Goal: Transaction & Acquisition: Purchase product/service

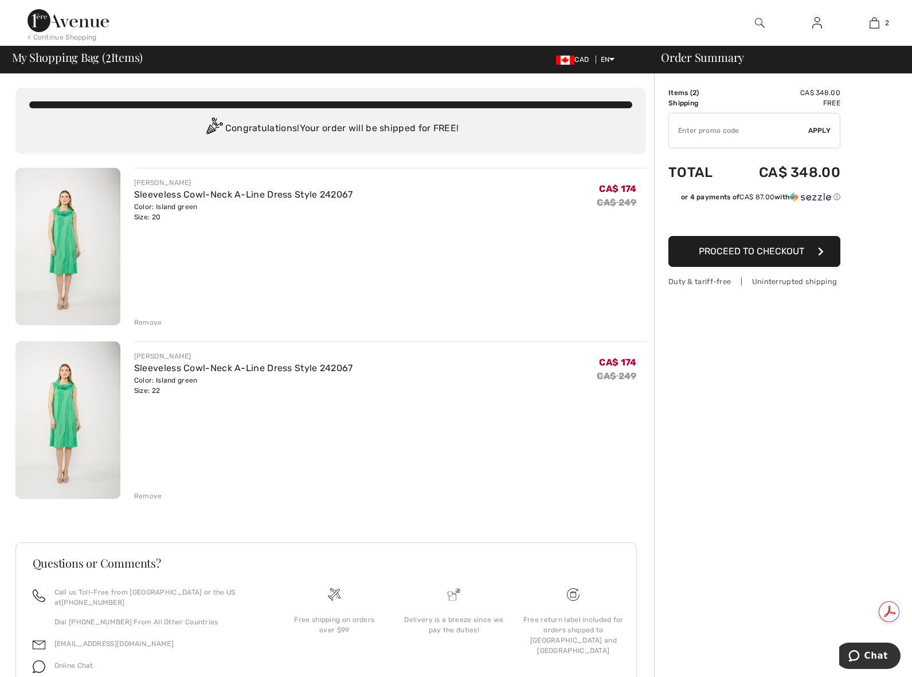
click at [147, 320] on div "Remove" at bounding box center [148, 323] width 28 height 10
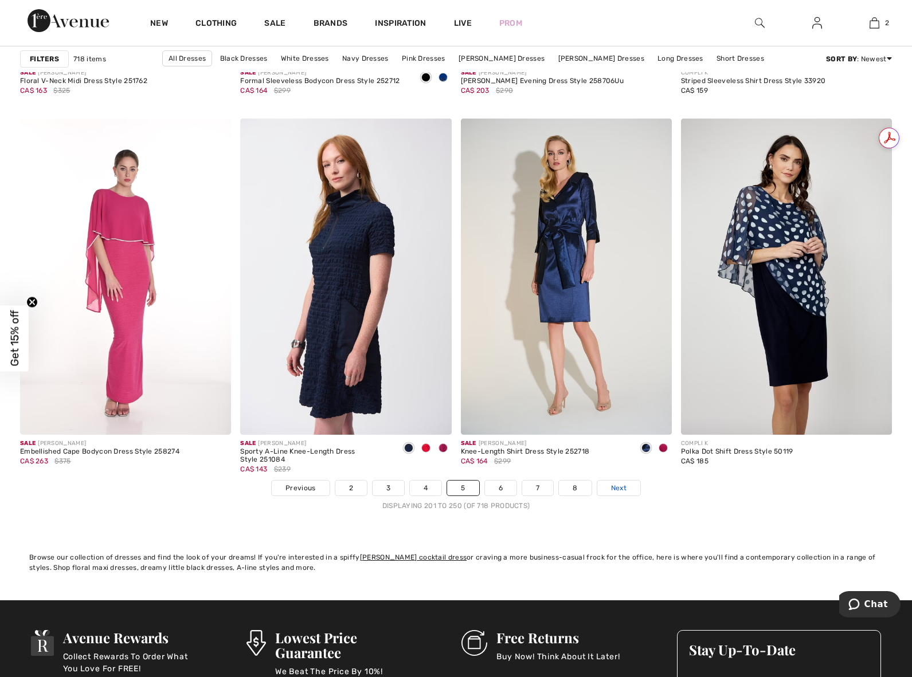
click at [621, 487] on span "Next" at bounding box center [618, 488] width 15 height 10
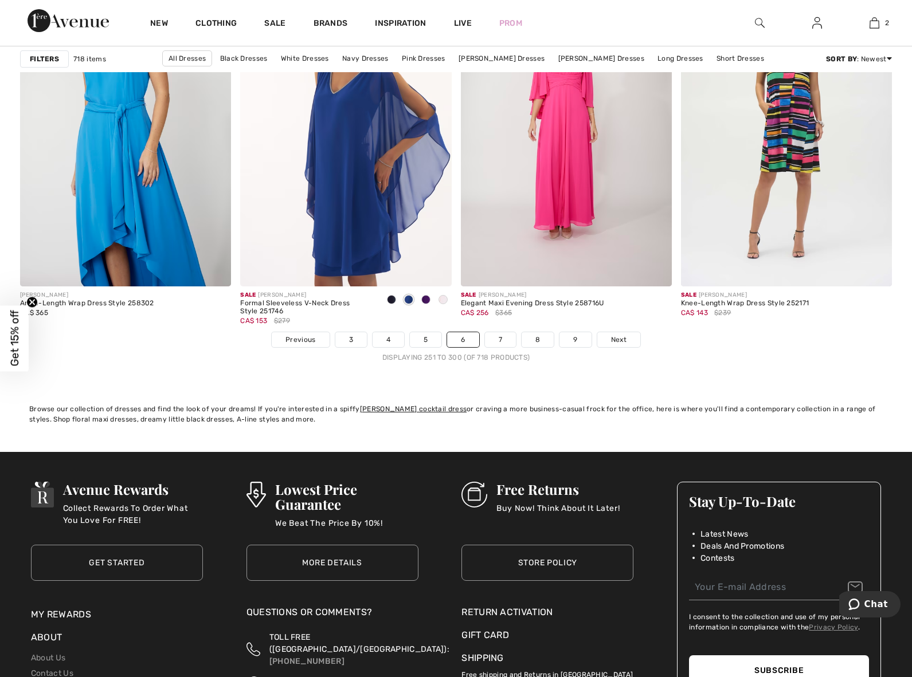
scroll to position [5502, 0]
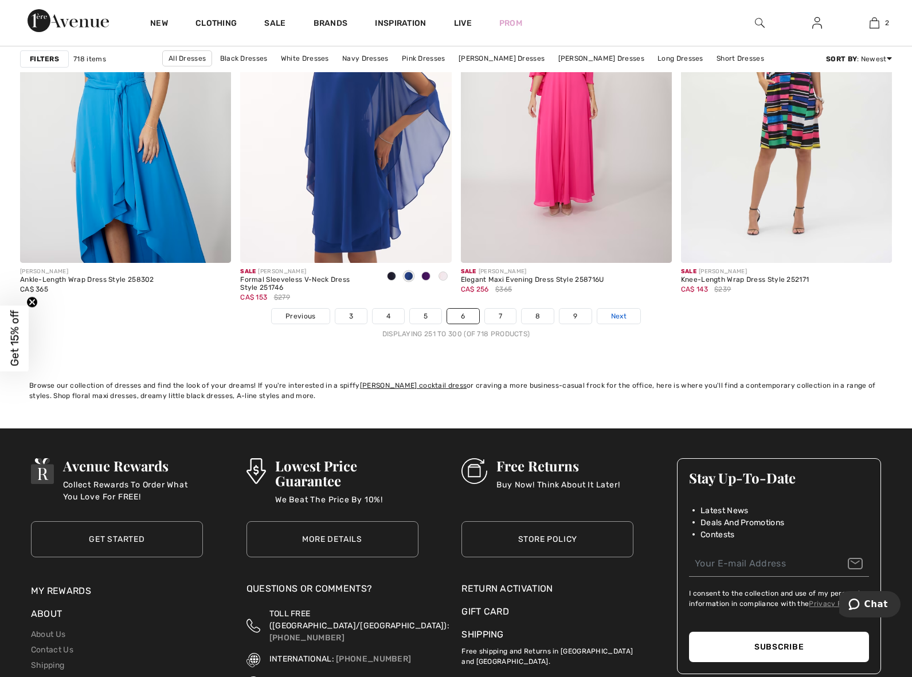
click at [632, 320] on link "Next" at bounding box center [618, 316] width 43 height 15
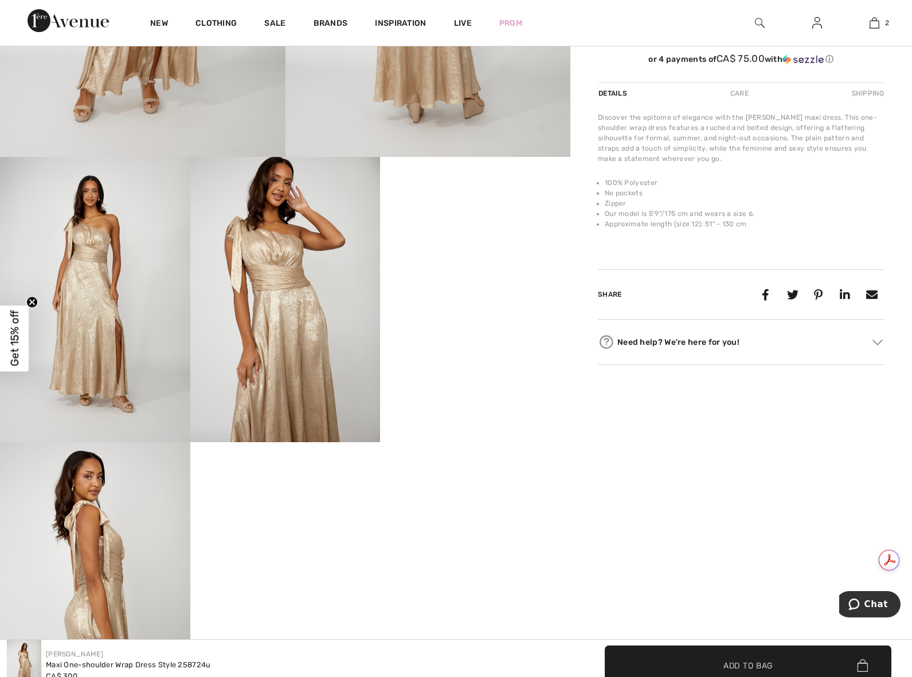
scroll to position [344, 0]
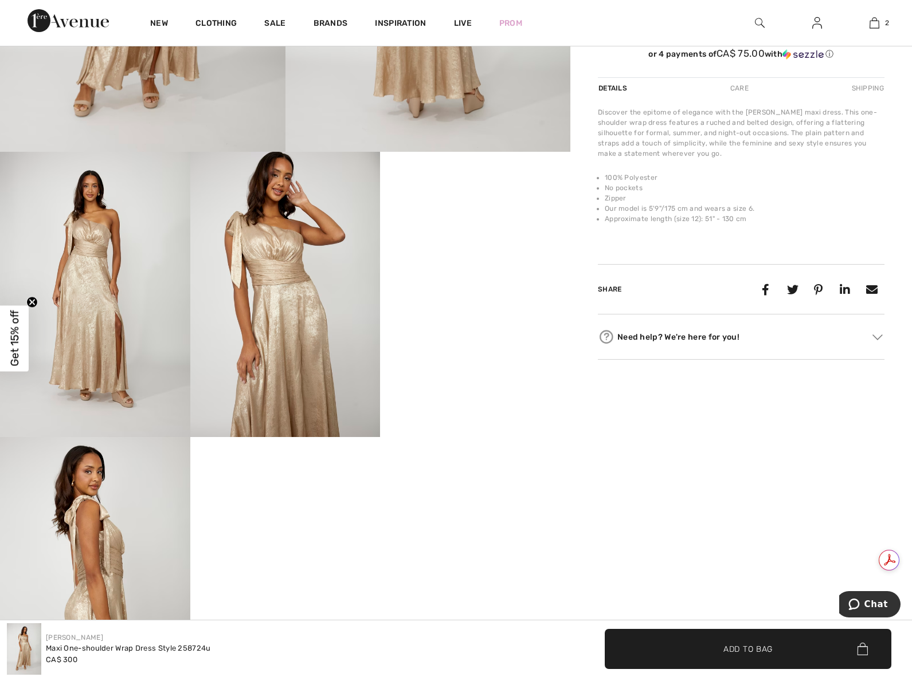
click at [488, 567] on div "Your browser does not support the video tag." at bounding box center [285, 223] width 570 height 998
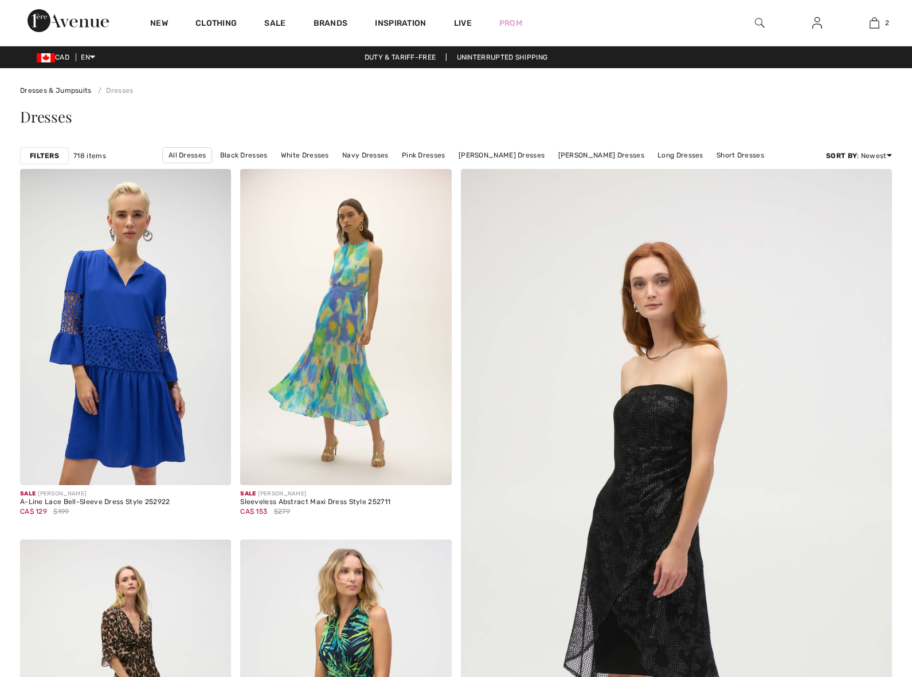
checkbox input "true"
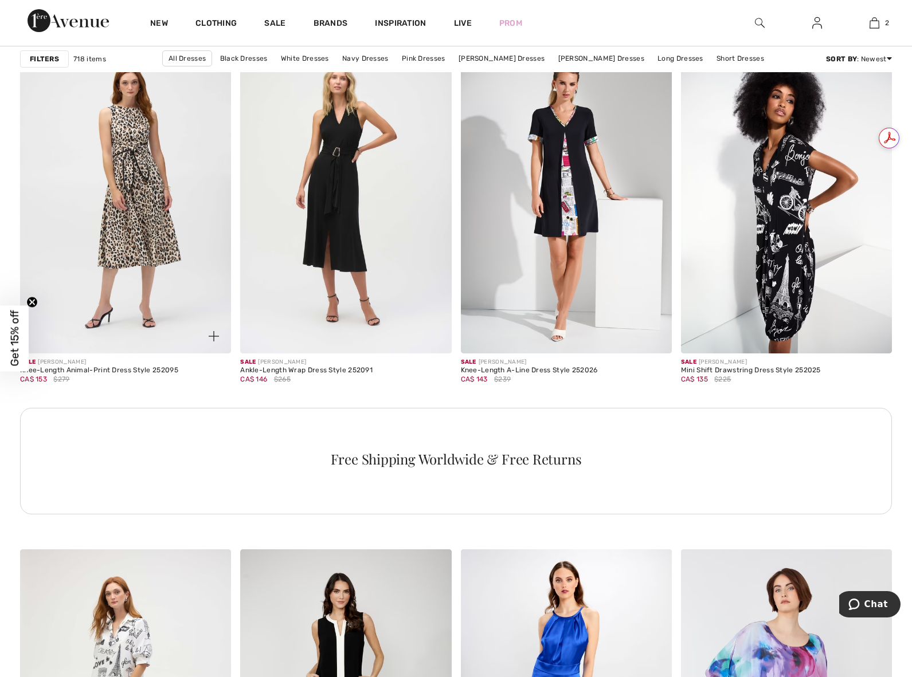
scroll to position [1204, 0]
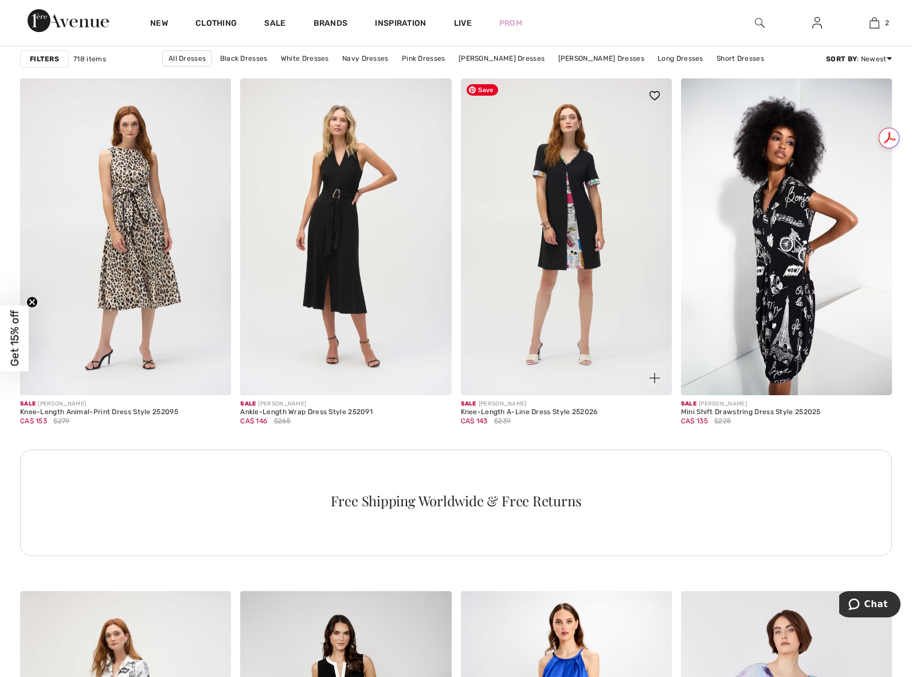
click at [547, 244] on img at bounding box center [566, 237] width 211 height 316
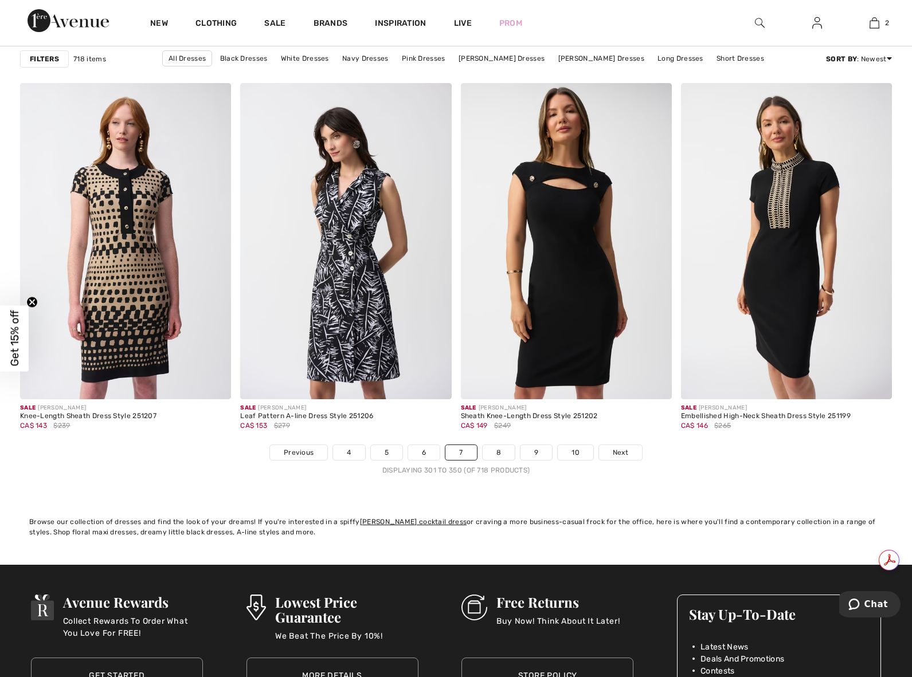
scroll to position [5445, 0]
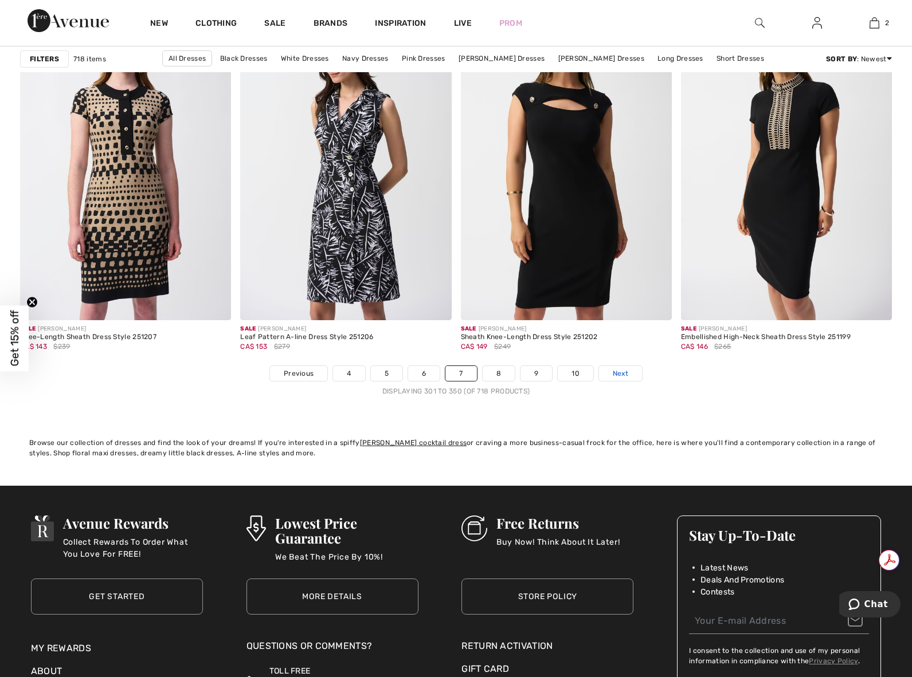
click at [626, 372] on span "Next" at bounding box center [620, 374] width 15 height 10
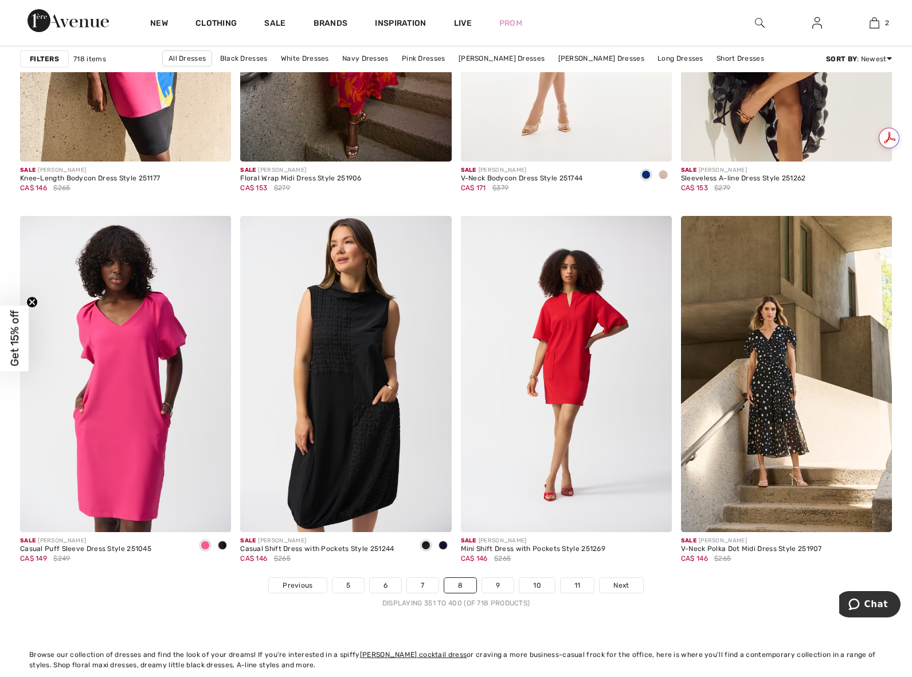
scroll to position [5273, 0]
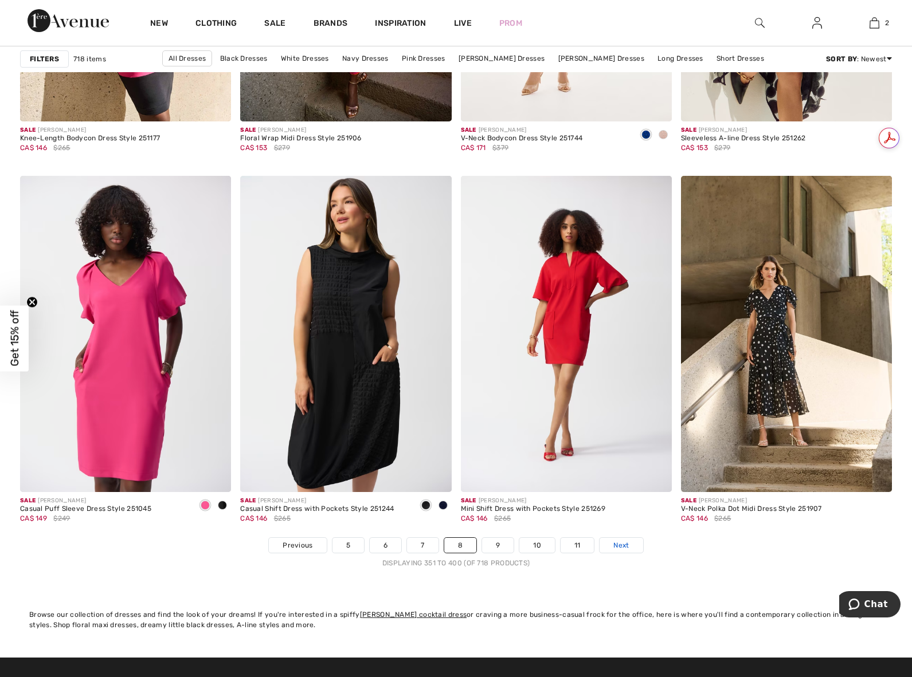
click at [617, 551] on link "Next" at bounding box center [621, 545] width 43 height 15
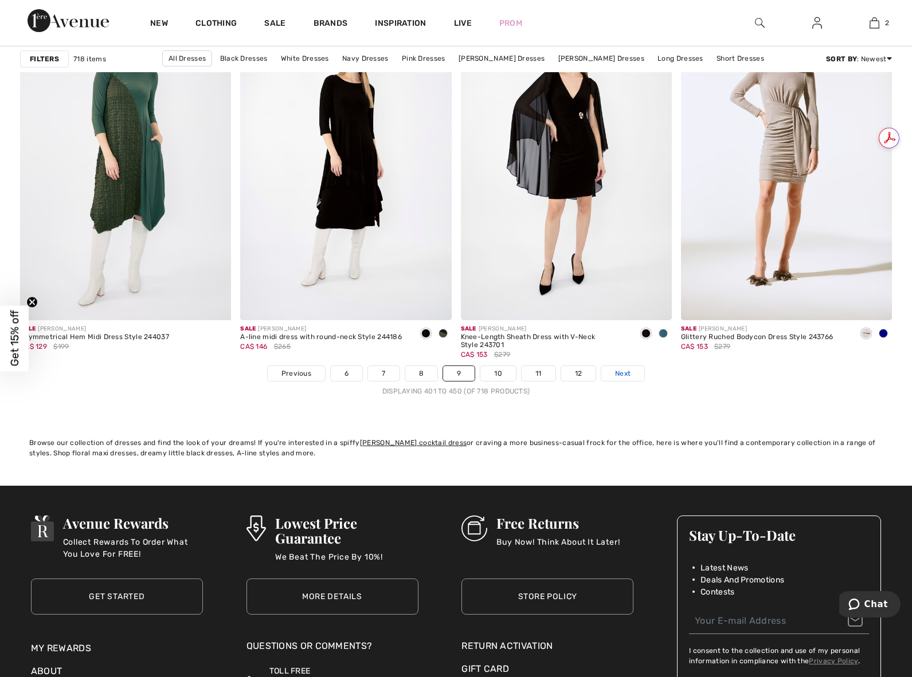
click at [634, 378] on link "Next" at bounding box center [622, 373] width 43 height 15
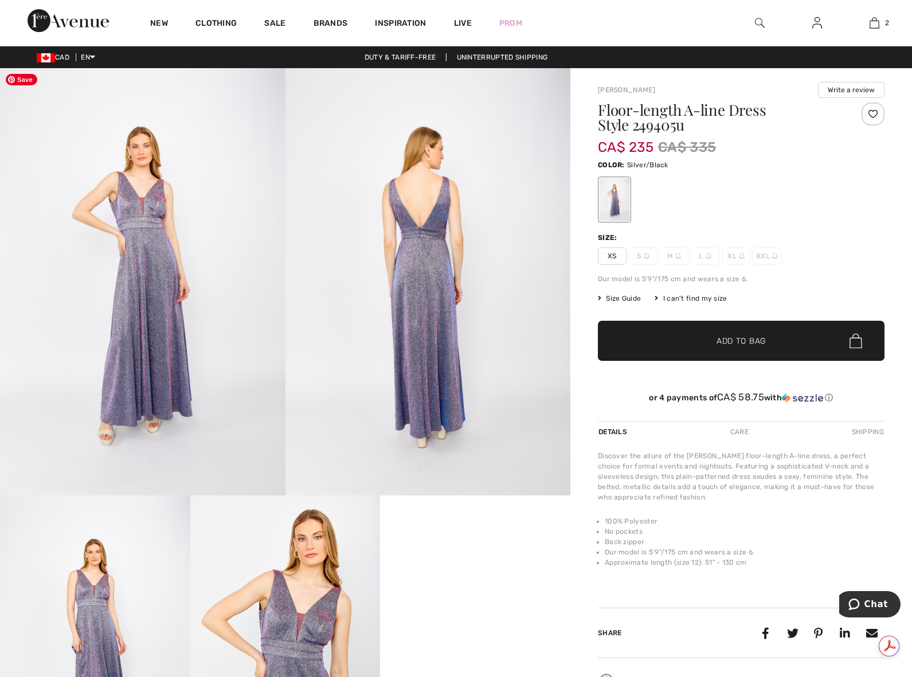
click at [140, 205] on img at bounding box center [142, 282] width 285 height 428
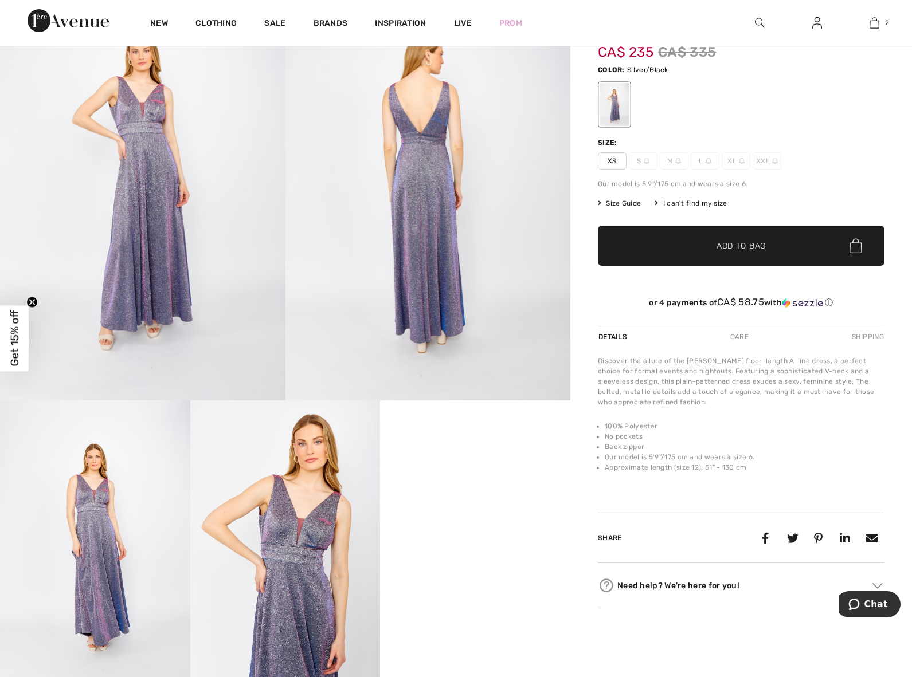
scroll to position [115, 0]
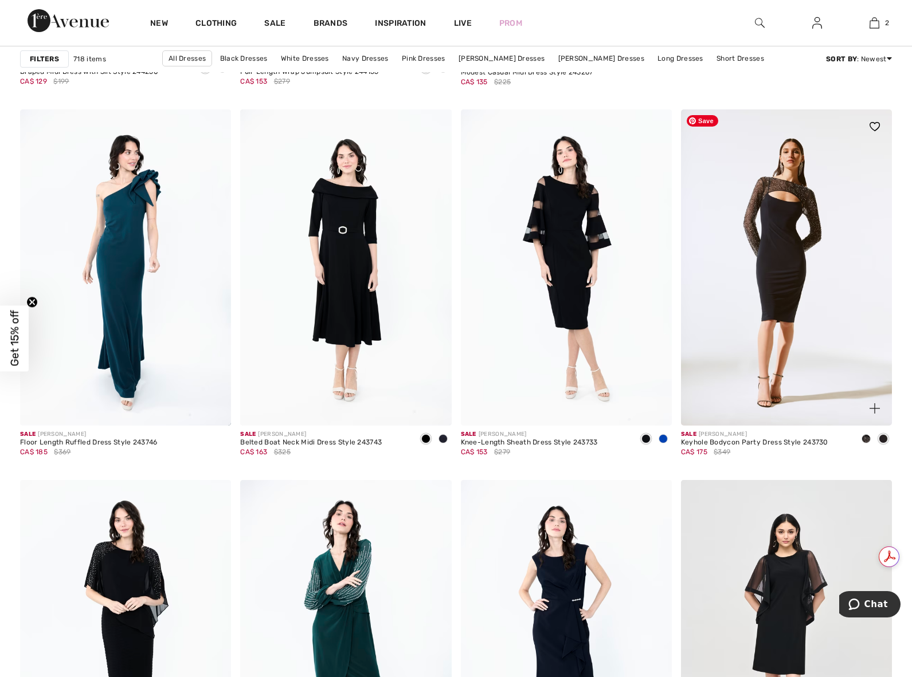
scroll to position [802, 0]
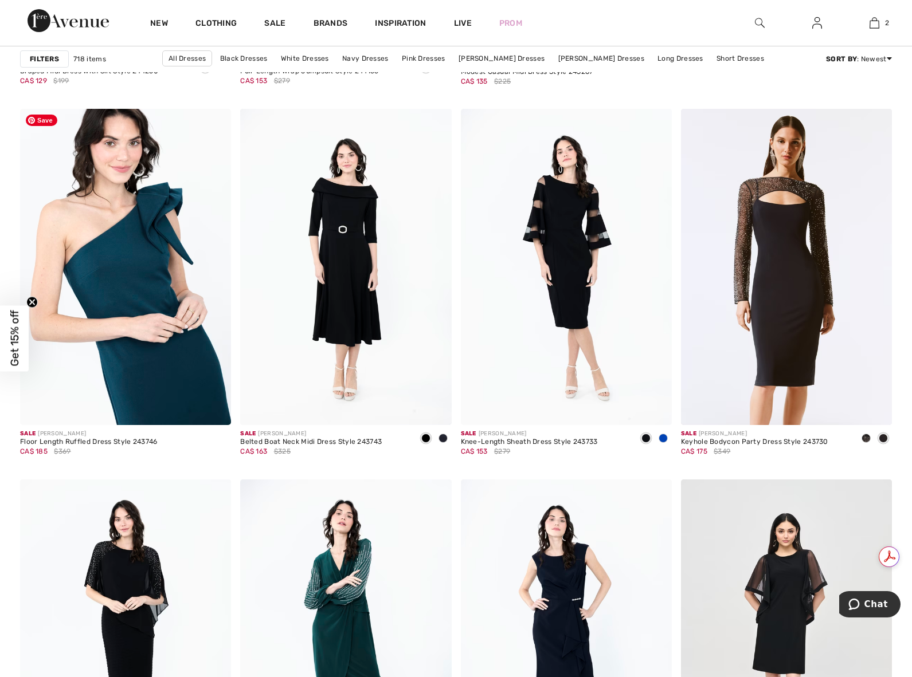
drag, startPoint x: 127, startPoint y: 195, endPoint x: 907, endPoint y: 354, distance: 796.1
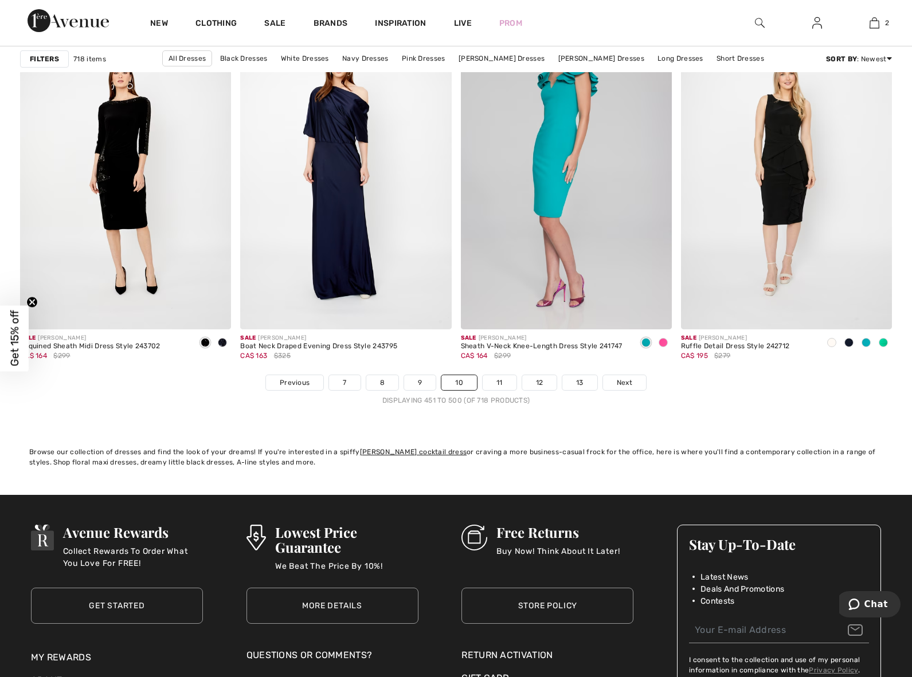
scroll to position [5502, 0]
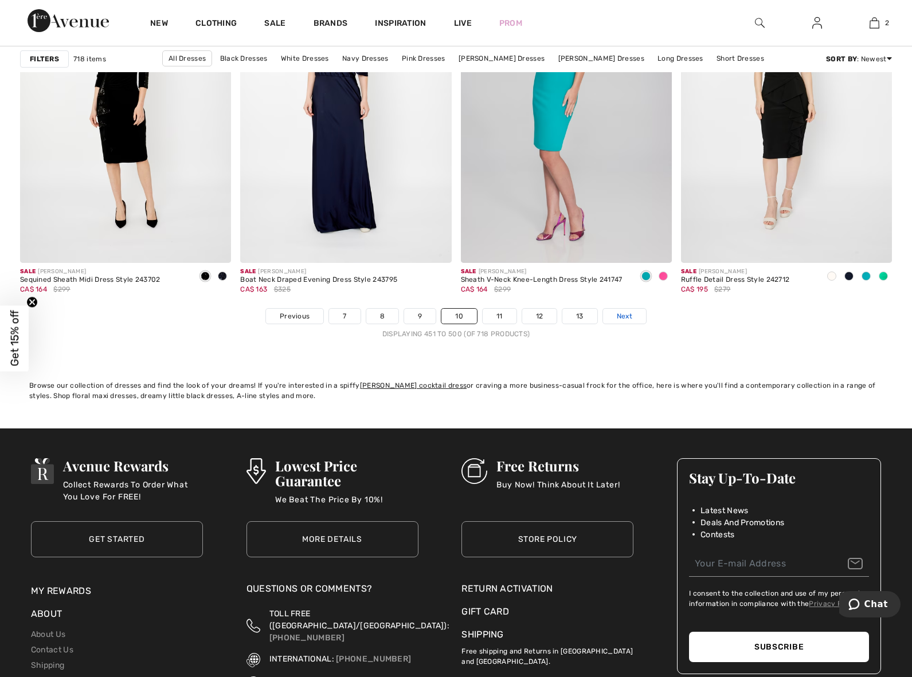
click at [608, 318] on link "Next" at bounding box center [624, 316] width 43 height 15
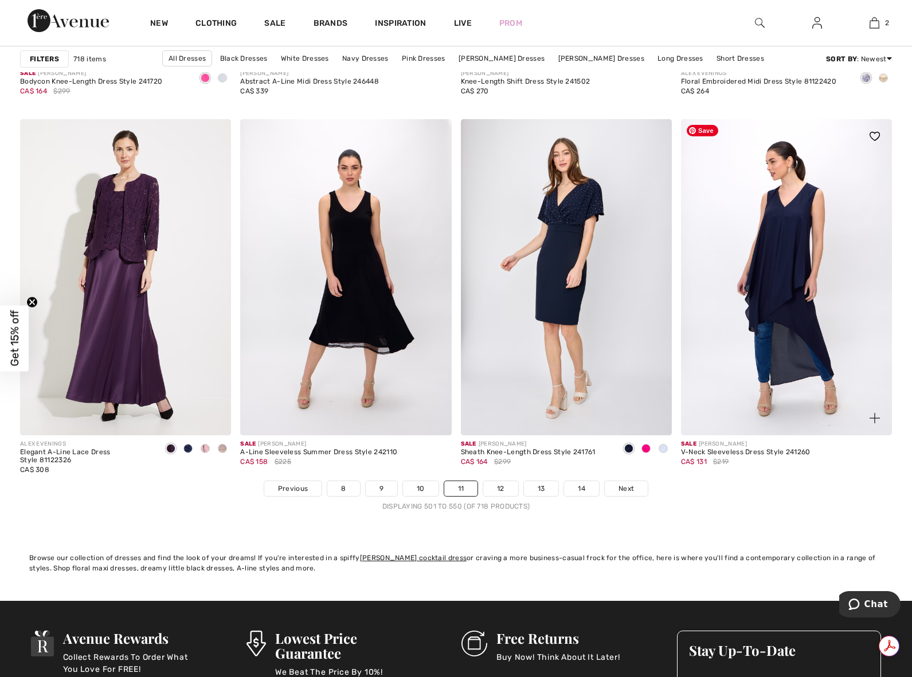
scroll to position [5331, 0]
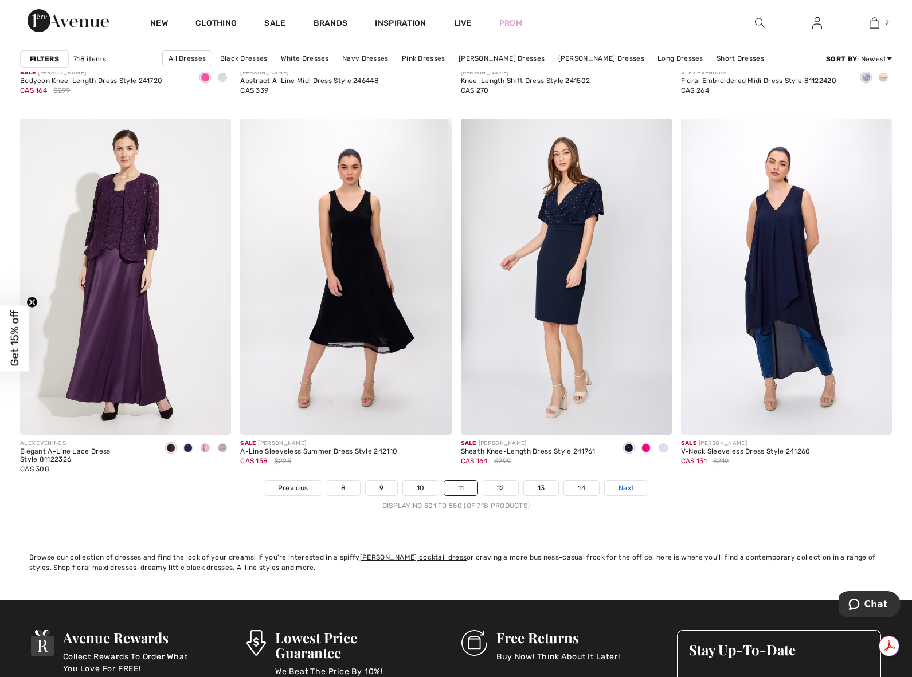
click at [629, 496] on link "Next" at bounding box center [626, 488] width 43 height 15
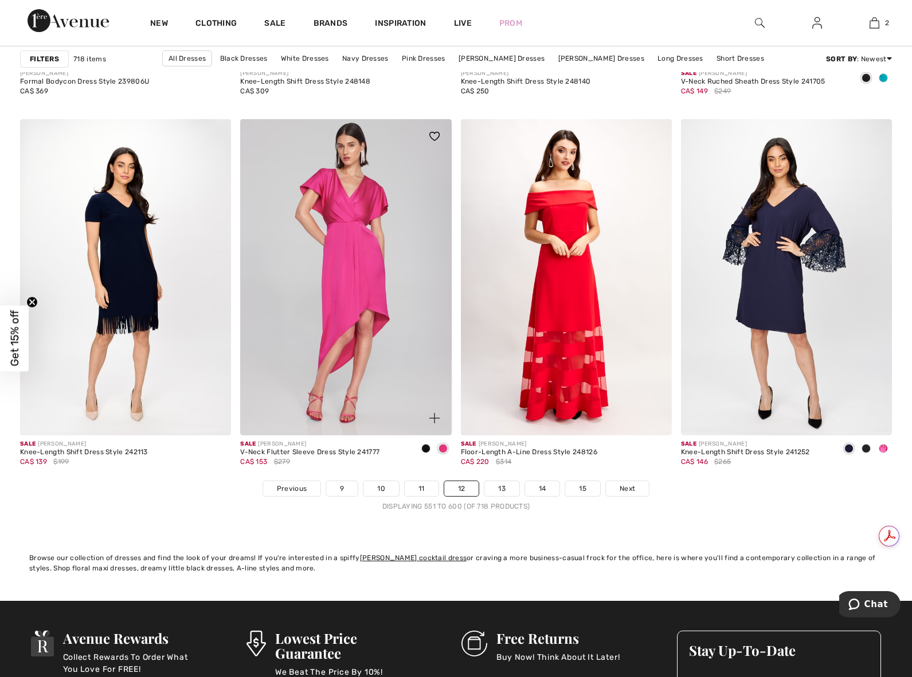
scroll to position [5331, 0]
click at [625, 489] on span "Next" at bounding box center [627, 488] width 15 height 10
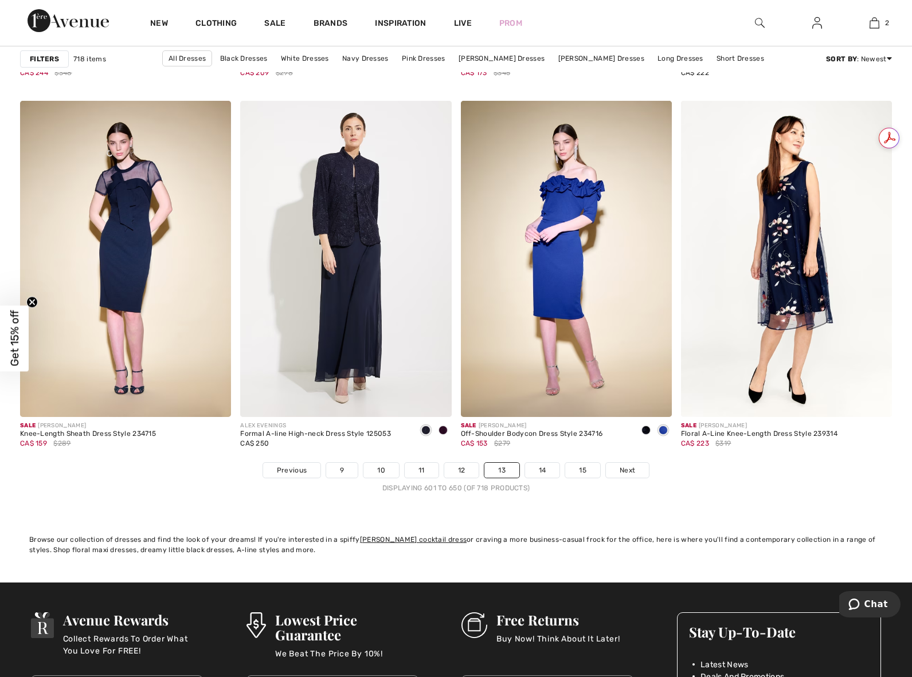
scroll to position [5388, 0]
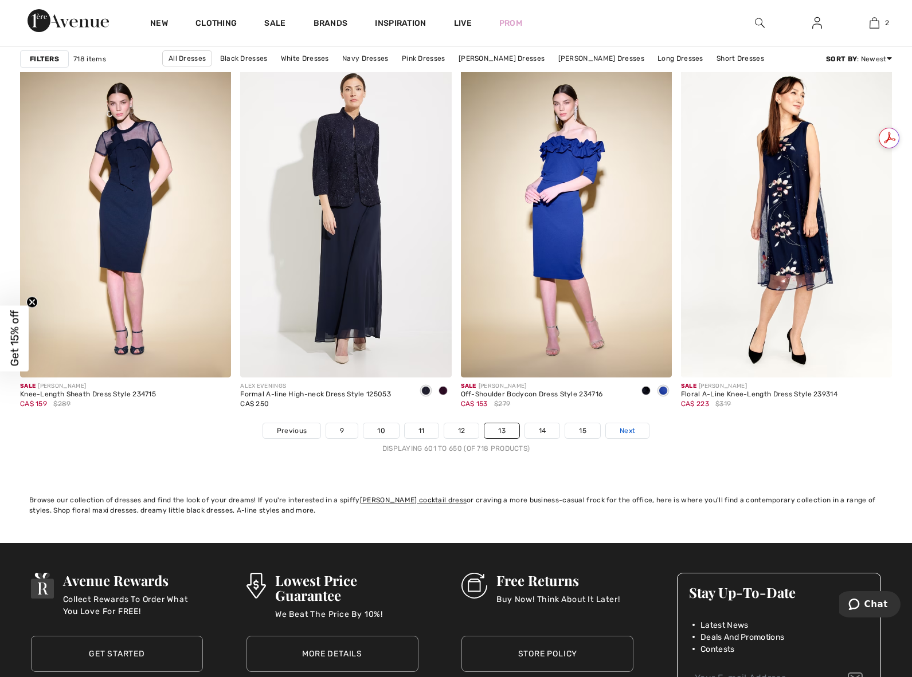
click at [642, 431] on link "Next" at bounding box center [627, 431] width 43 height 15
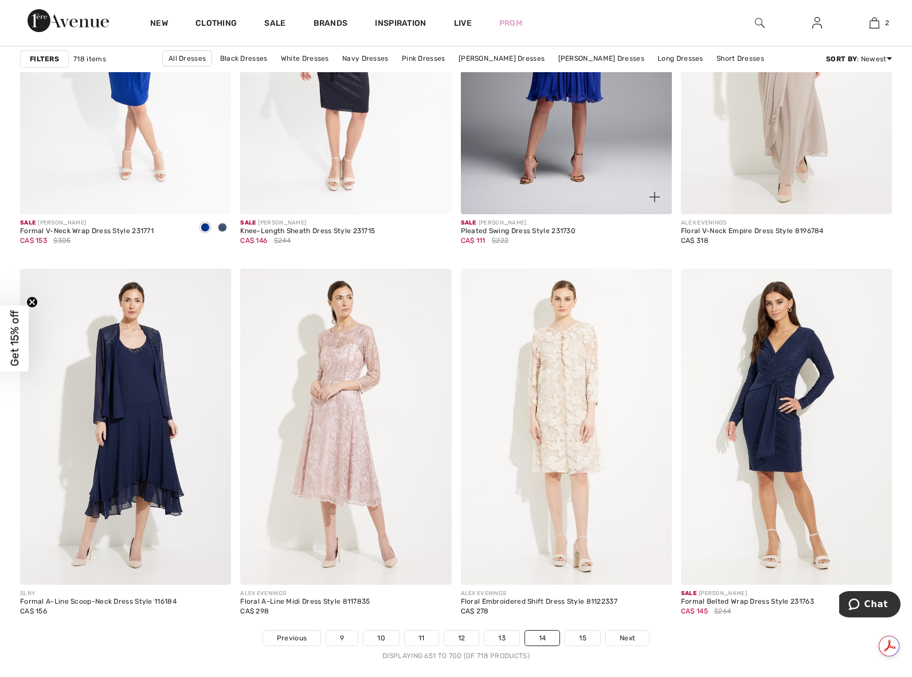
scroll to position [5216, 0]
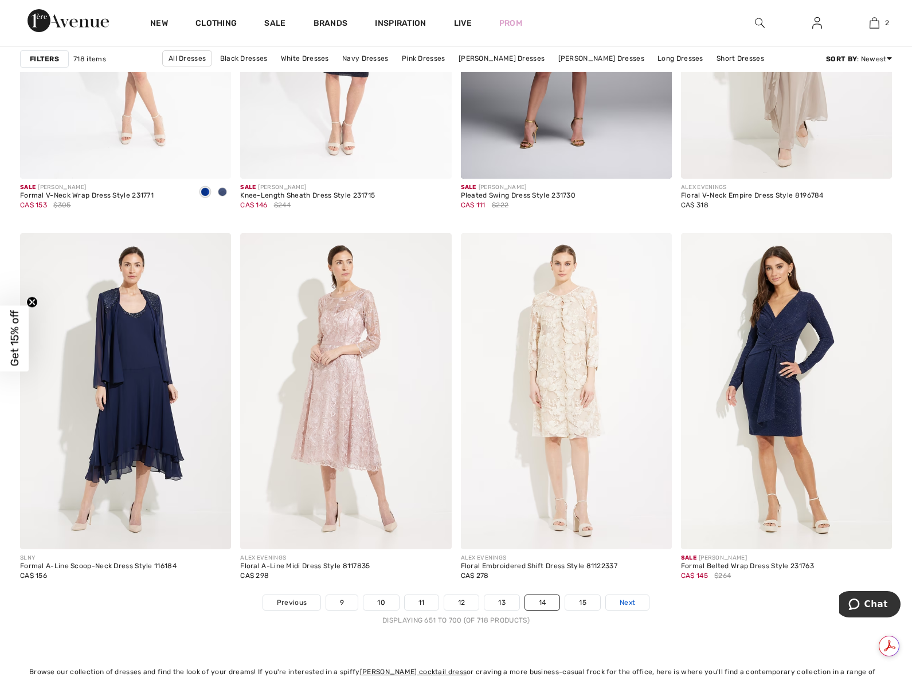
click at [618, 600] on link "Next" at bounding box center [627, 603] width 43 height 15
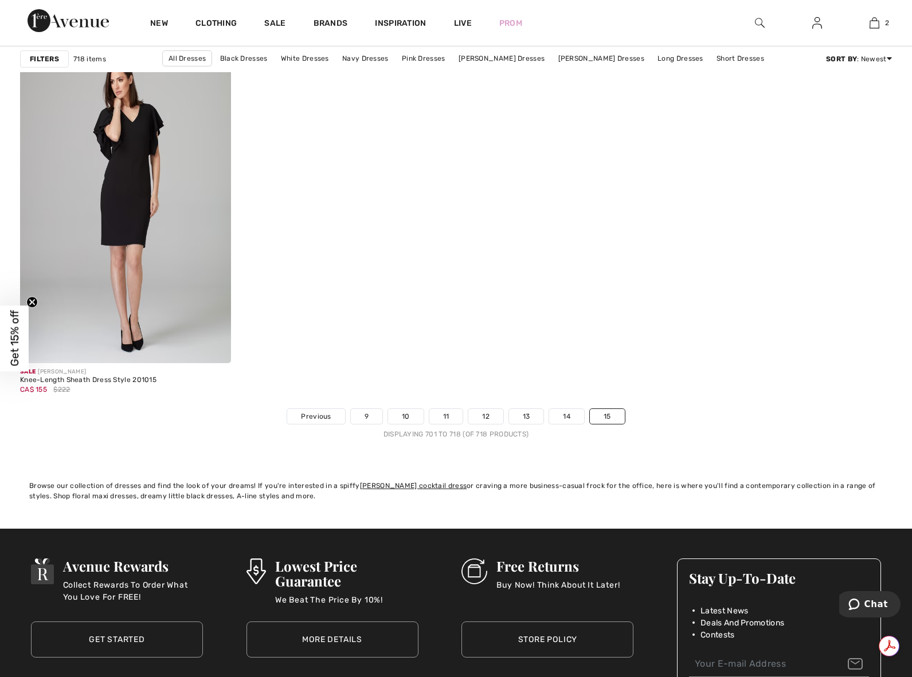
scroll to position [2121, 0]
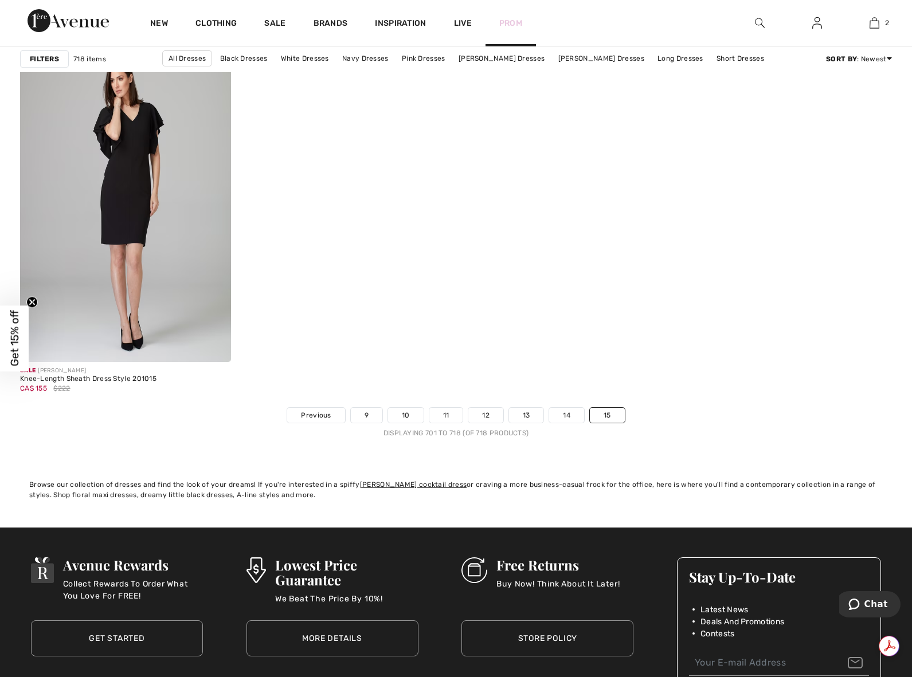
click at [507, 22] on link "Prom" at bounding box center [510, 23] width 23 height 12
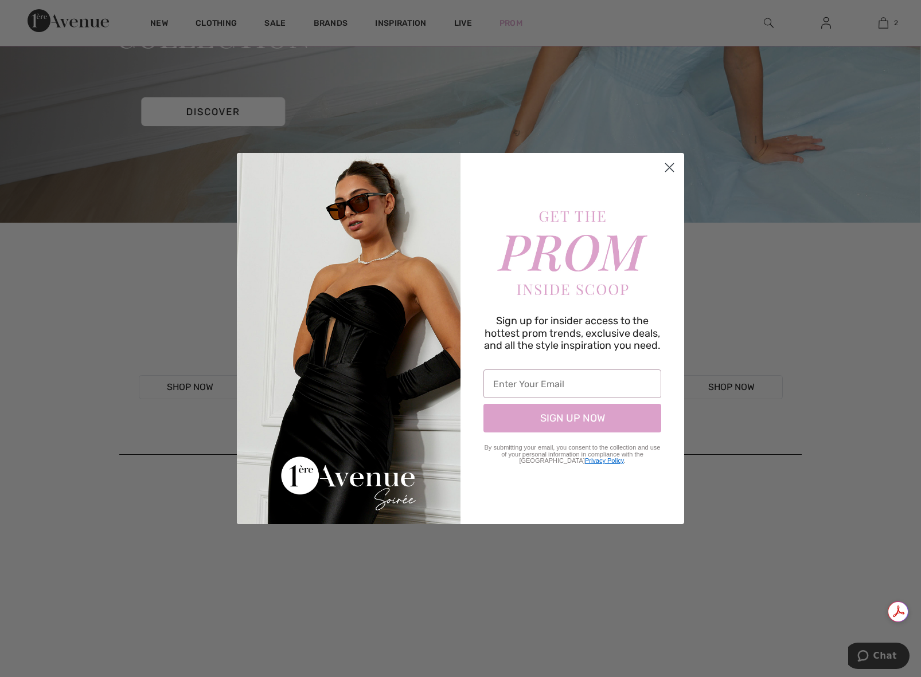
click at [670, 171] on circle "Close dialog" at bounding box center [669, 167] width 19 height 19
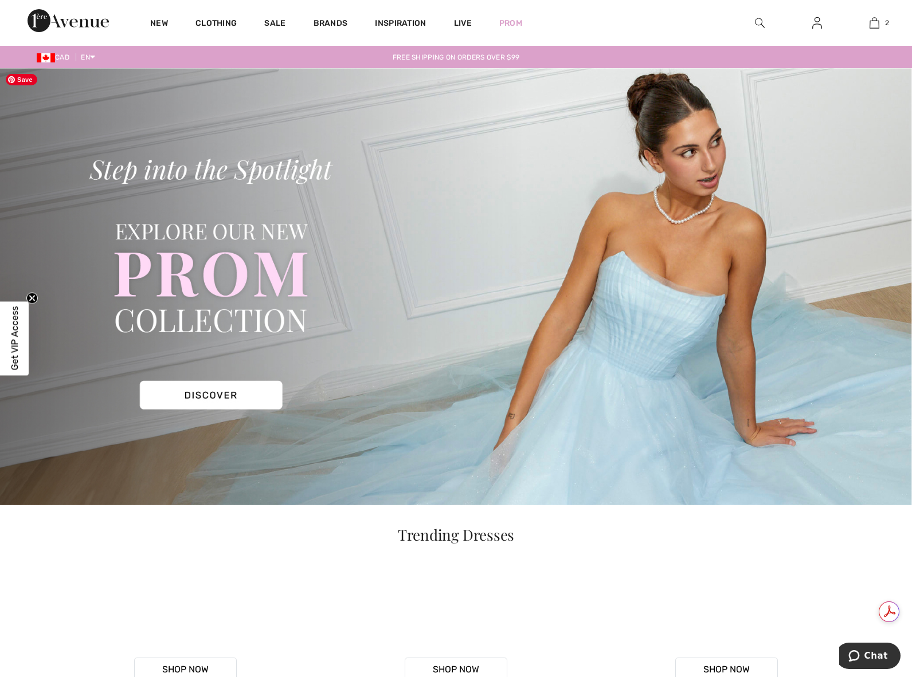
click at [220, 394] on img at bounding box center [456, 286] width 912 height 437
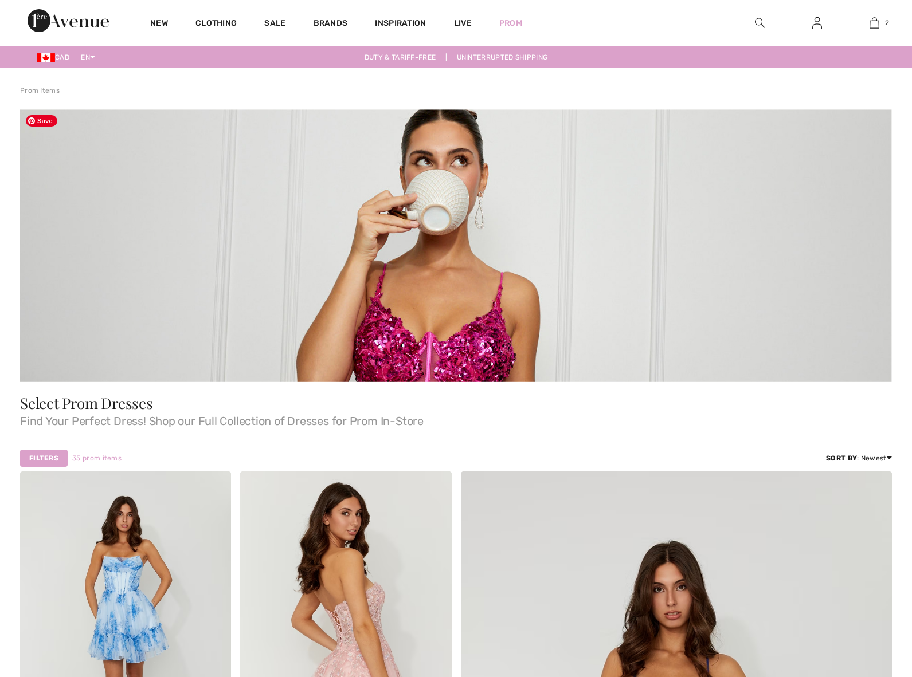
checkbox input "true"
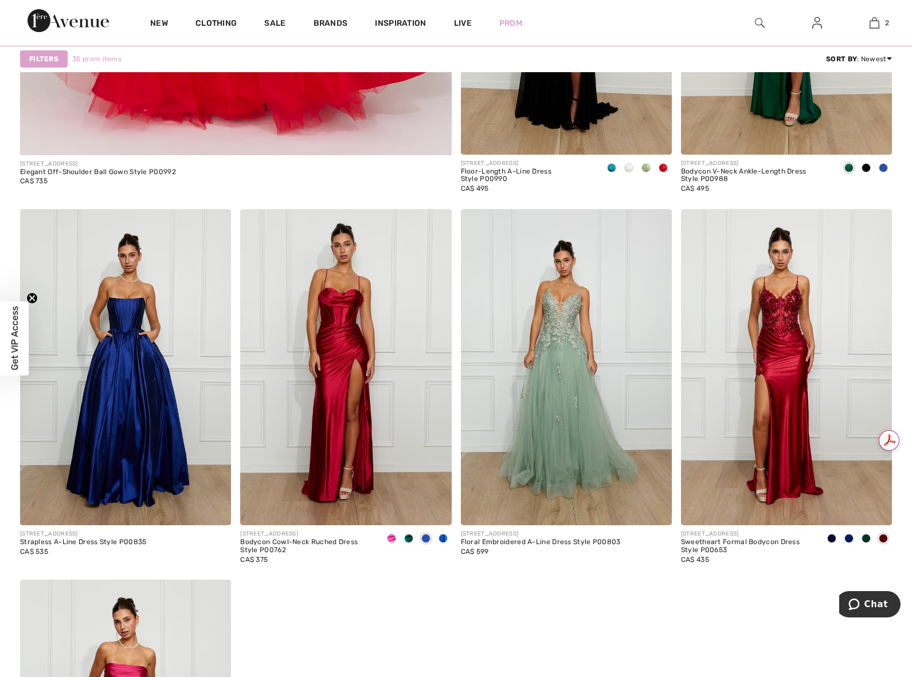
scroll to position [3898, 0]
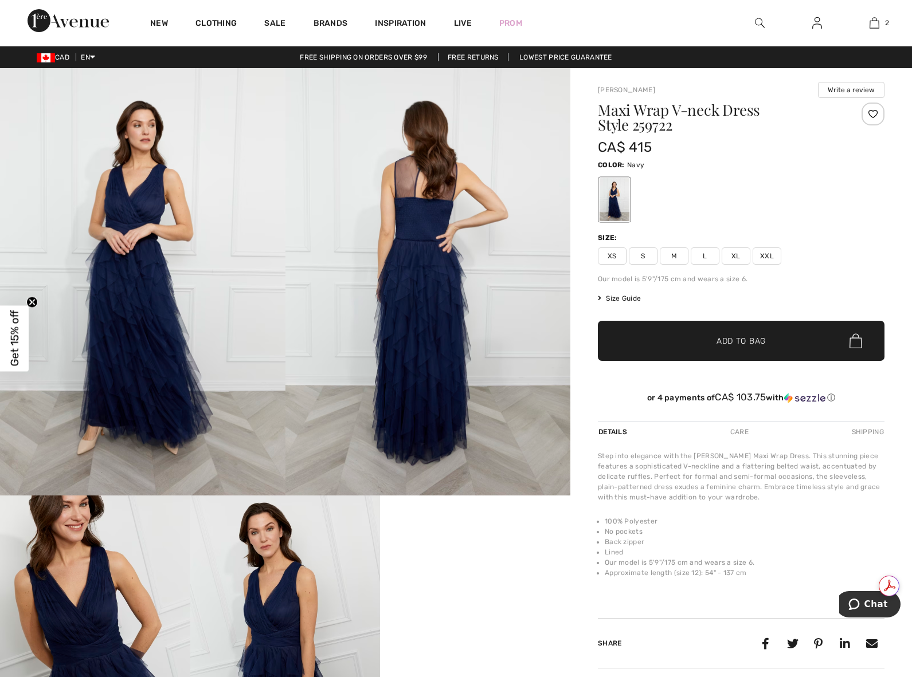
click at [630, 297] on span "Size Guide" at bounding box center [619, 298] width 43 height 10
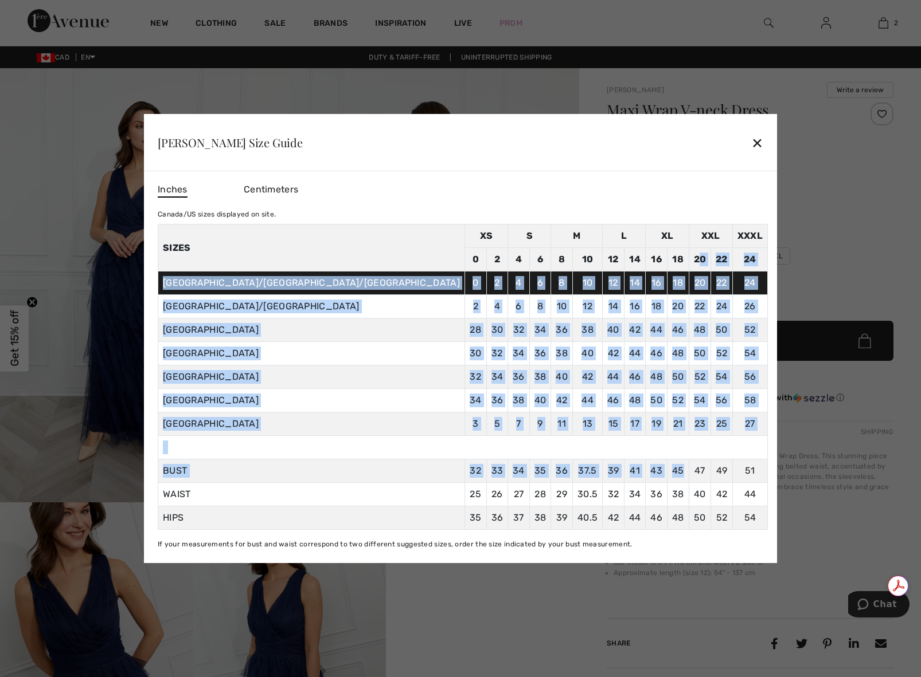
drag, startPoint x: 605, startPoint y: 465, endPoint x: 760, endPoint y: 207, distance: 300.8
click at [608, 247] on tbody "Sizes XS S M L XL XXL XXXL 0 2 4 6 8 10 12 14 16 18 20 22 24 CANADA/US/Mexico 0…" at bounding box center [462, 378] width 609 height 306
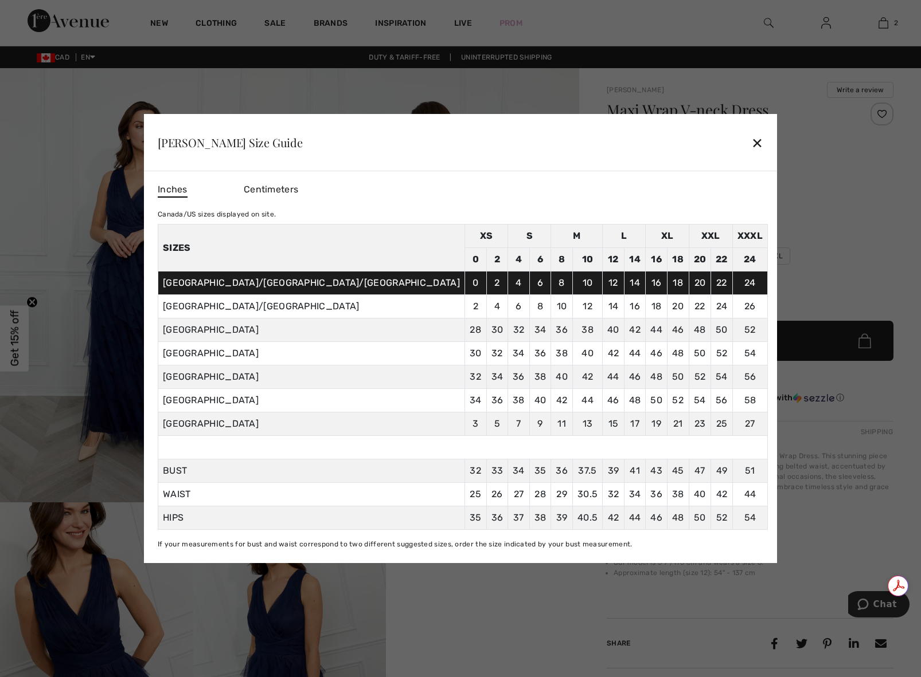
click at [782, 186] on div at bounding box center [460, 338] width 921 height 677
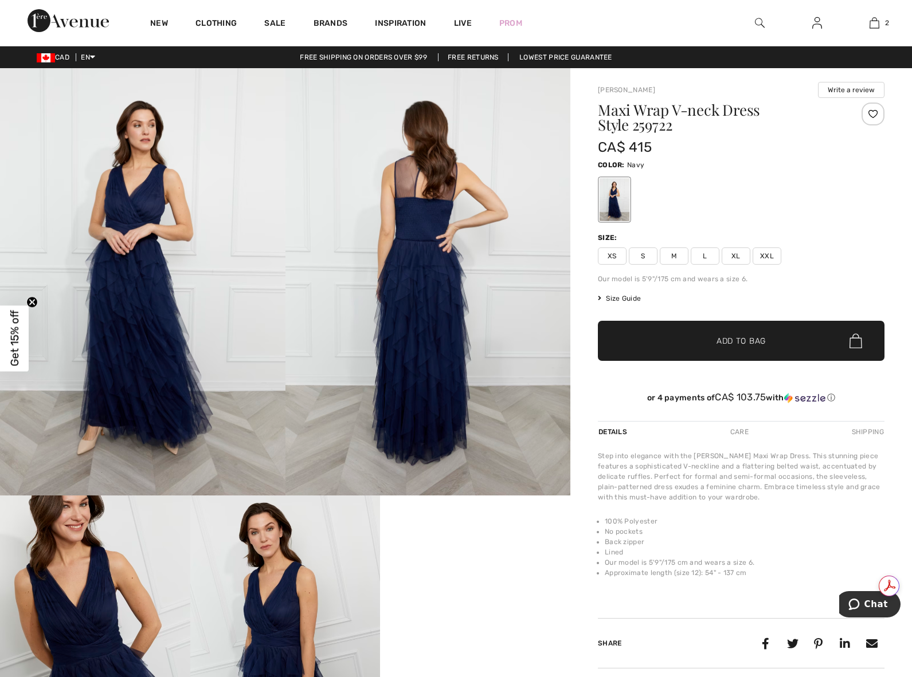
click at [633, 300] on span "Size Guide" at bounding box center [619, 298] width 43 height 10
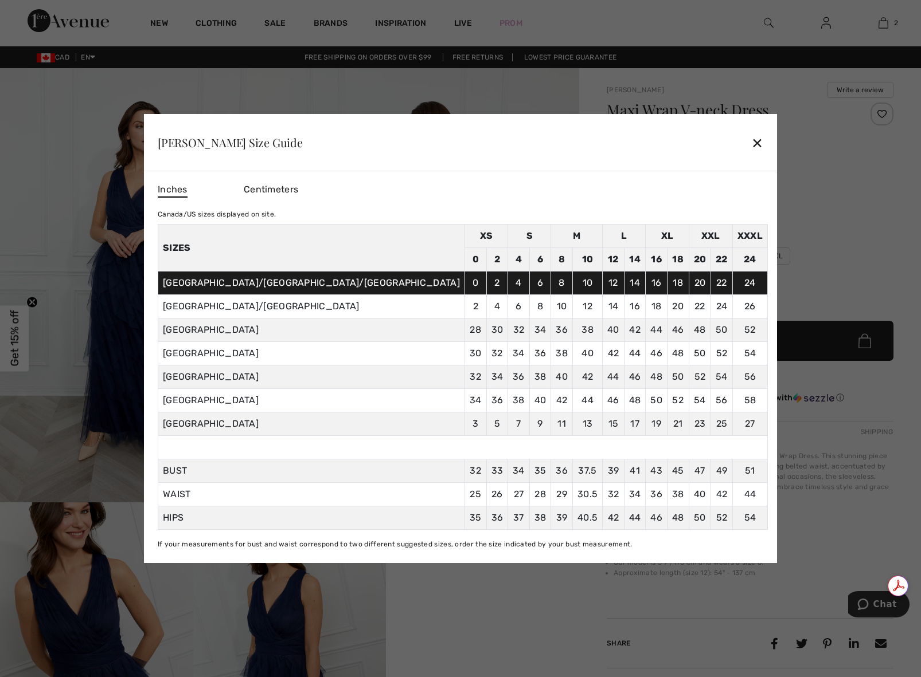
click at [777, 254] on div at bounding box center [460, 338] width 921 height 677
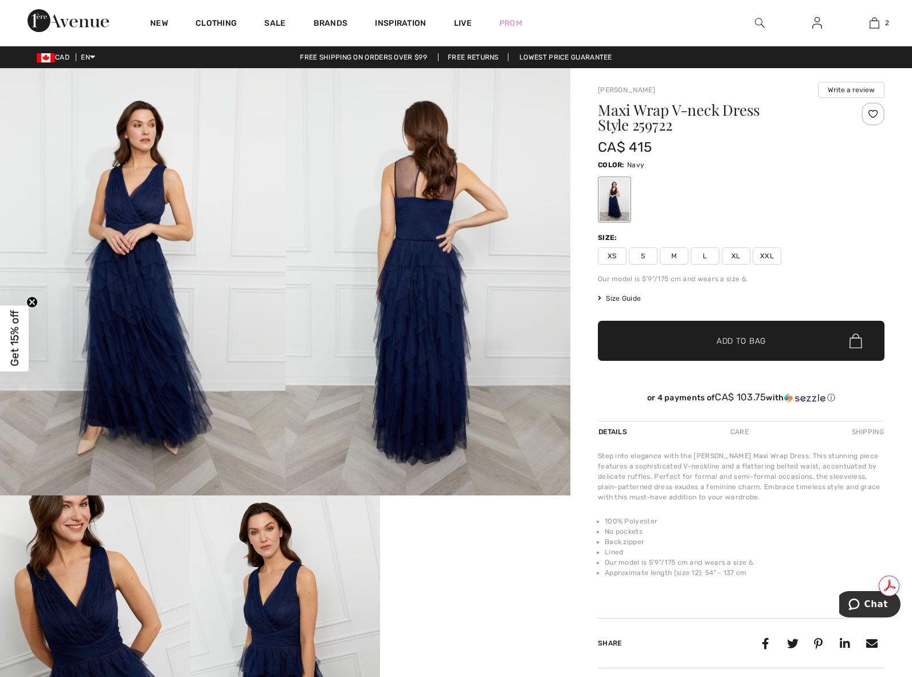
click at [777, 254] on span "XXL" at bounding box center [767, 256] width 29 height 17
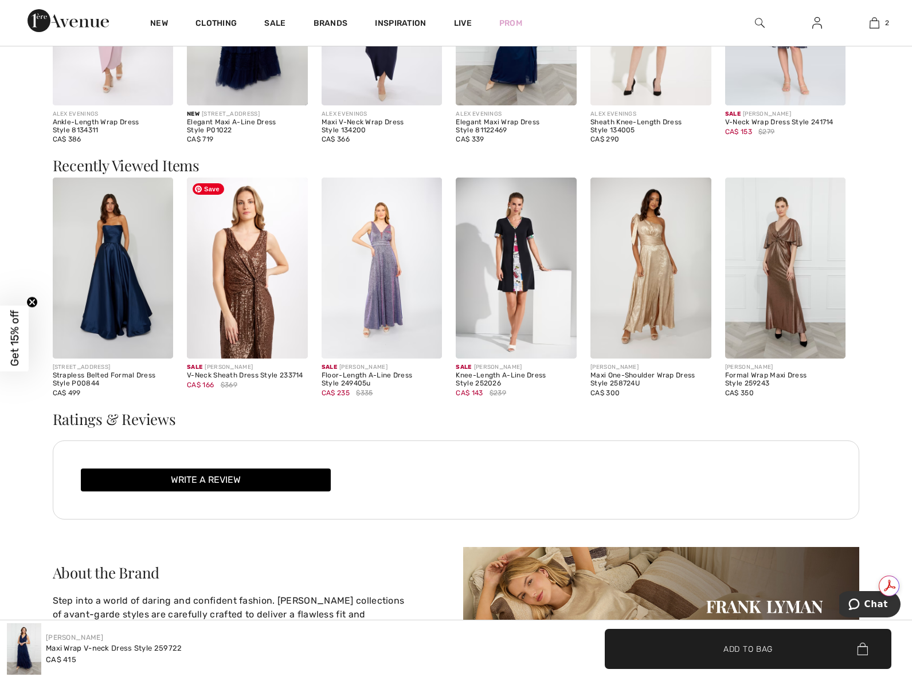
scroll to position [1433, 0]
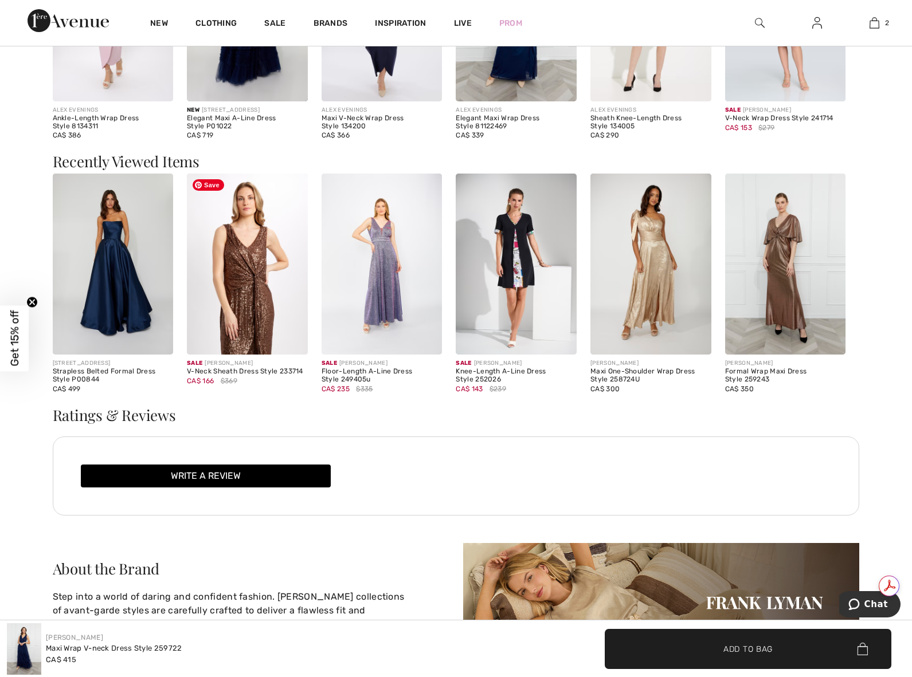
click at [234, 265] on img at bounding box center [247, 264] width 121 height 181
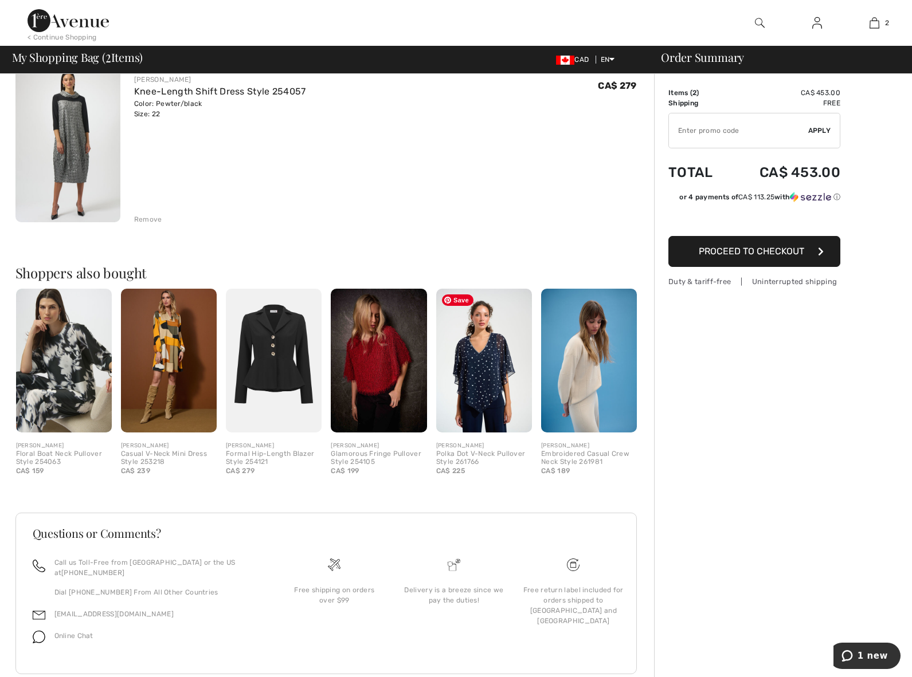
scroll to position [292, 0]
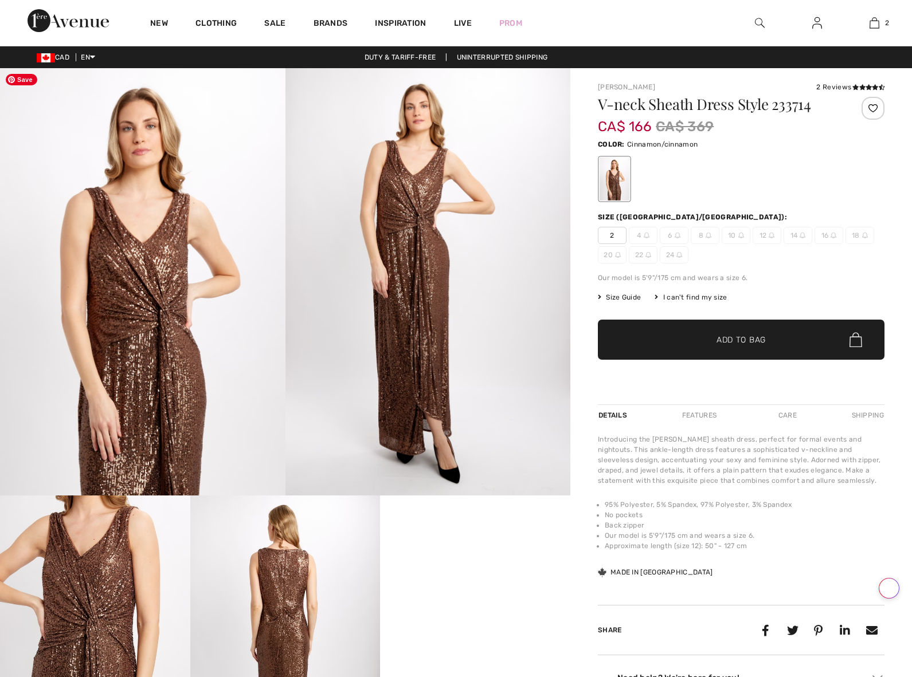
checkbox input "true"
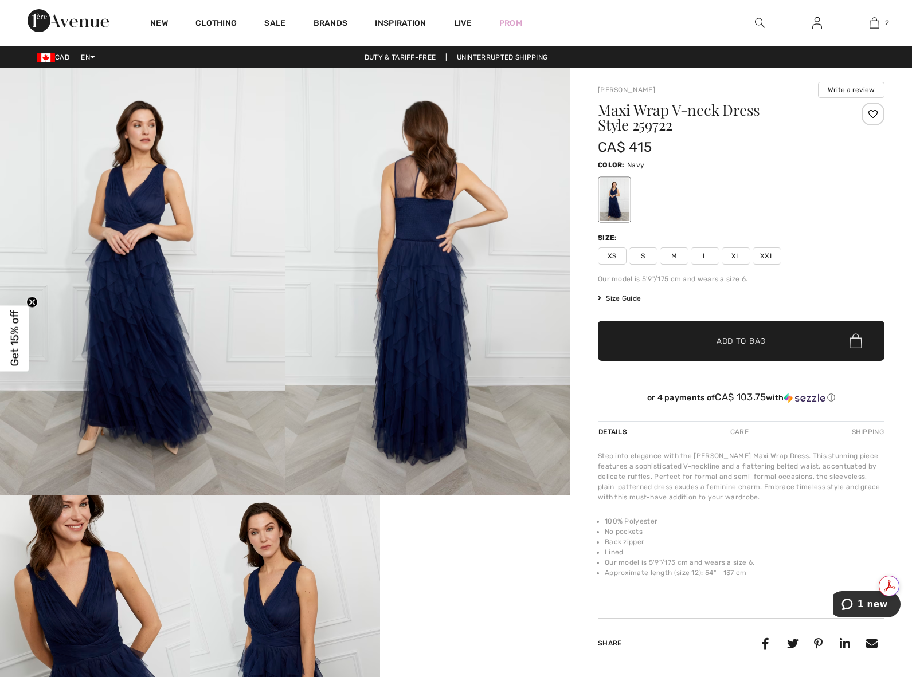
click at [769, 254] on span "XXL" at bounding box center [767, 256] width 29 height 17
